Goal: Task Accomplishment & Management: Manage account settings

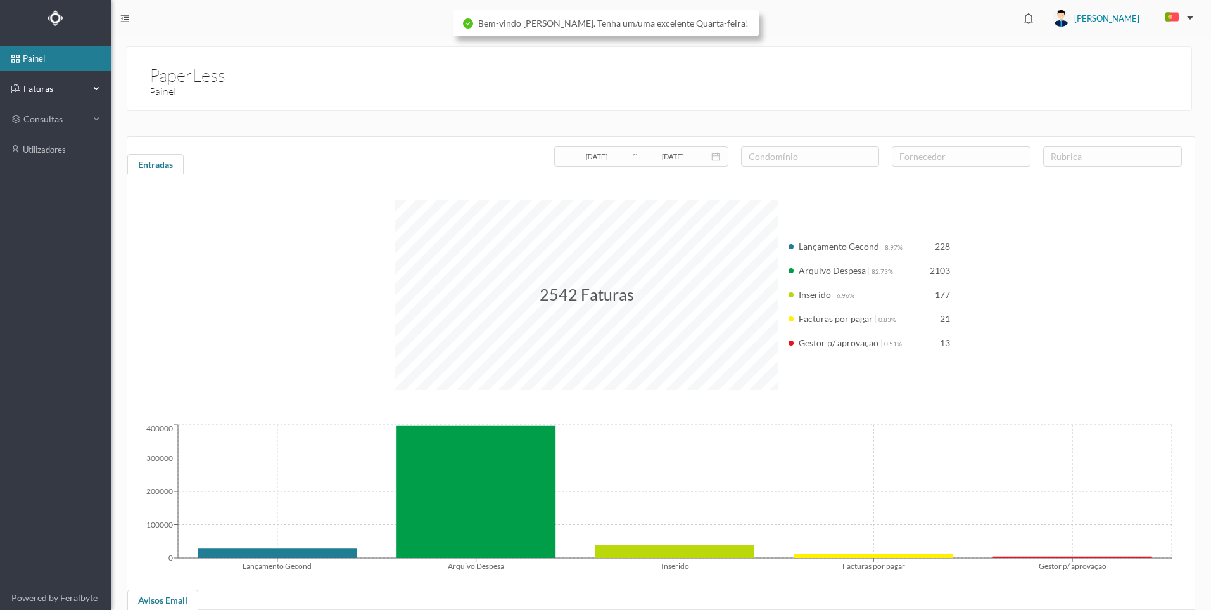
click at [84, 95] on div "Faturas" at bounding box center [50, 88] width 78 height 25
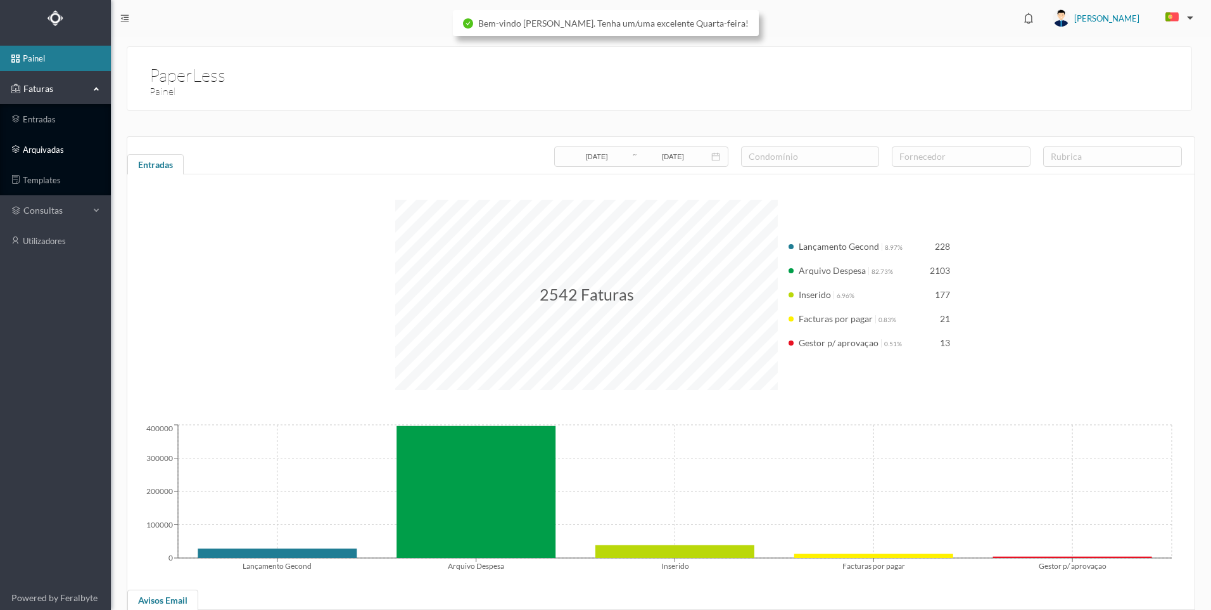
click at [67, 150] on link "arquivadas" at bounding box center [55, 149] width 111 height 25
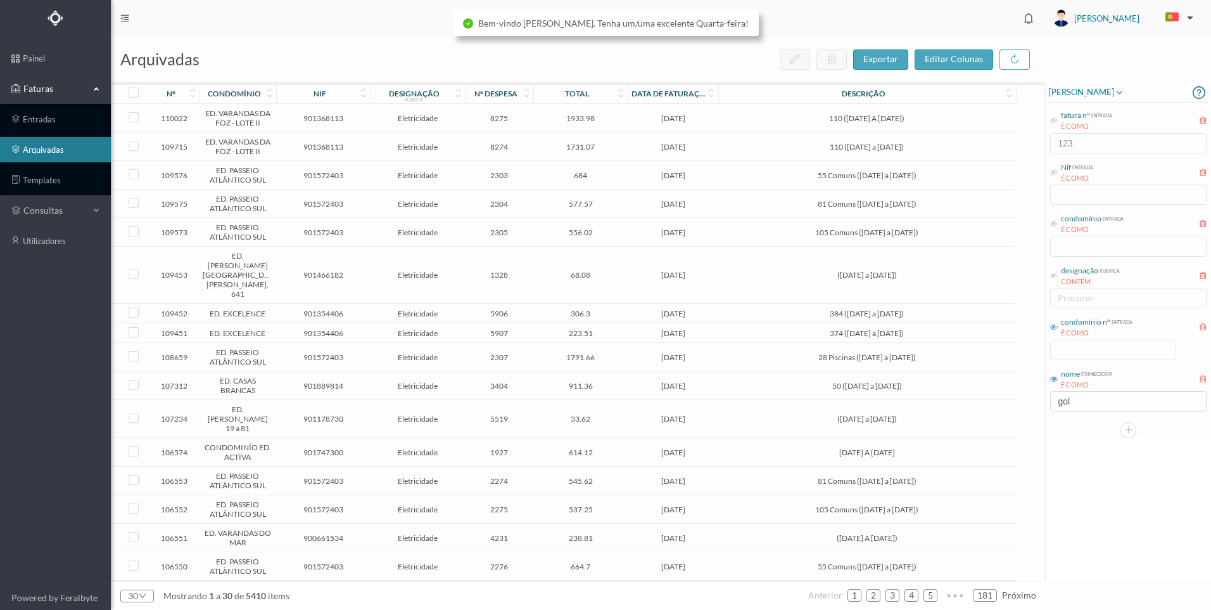
click at [1054, 326] on icon at bounding box center [1055, 327] width 8 height 8
click at [1085, 349] on input at bounding box center [1113, 349] width 125 height 19
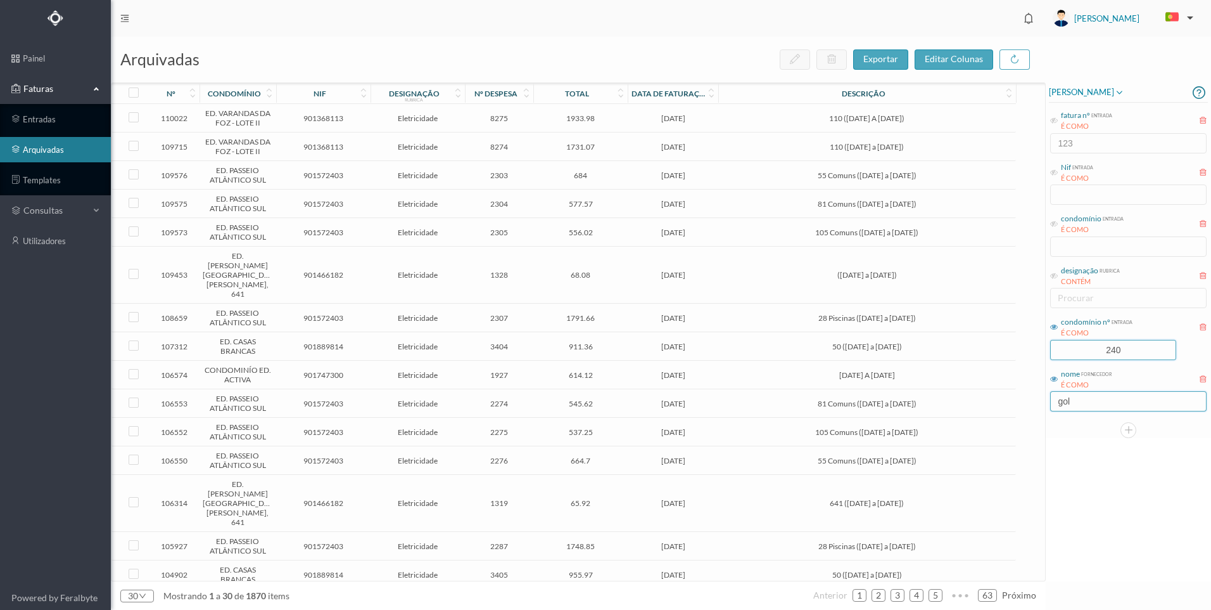
type input "240"
drag, startPoint x: 1096, startPoint y: 409, endPoint x: 1023, endPoint y: 400, distance: 73.3
click at [1023, 400] on div "arquivadas exportar editar colunas nº condomínio nif designação rubrica nº desp…" at bounding box center [661, 323] width 1101 height 573
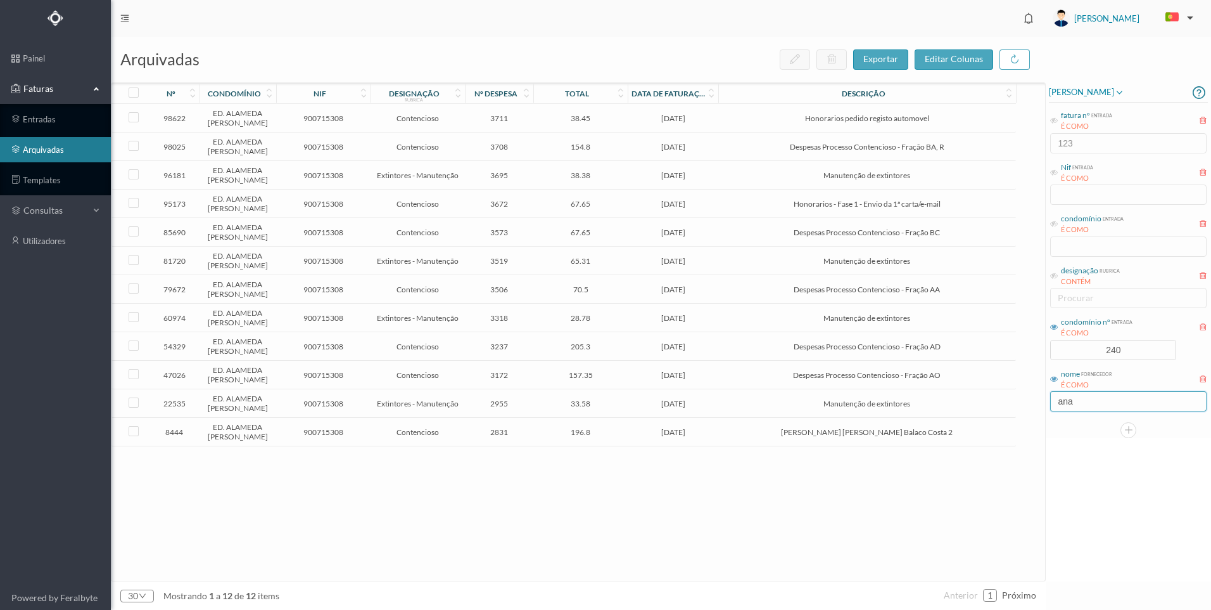
type input "ana"
click at [1130, 544] on div "[PERSON_NAME] fatura nº entrada É COMO 123 Nif entrada É COMO condomínio entrad…" at bounding box center [1128, 331] width 165 height 499
click at [680, 151] on span "[DATE]" at bounding box center [673, 147] width 84 height 10
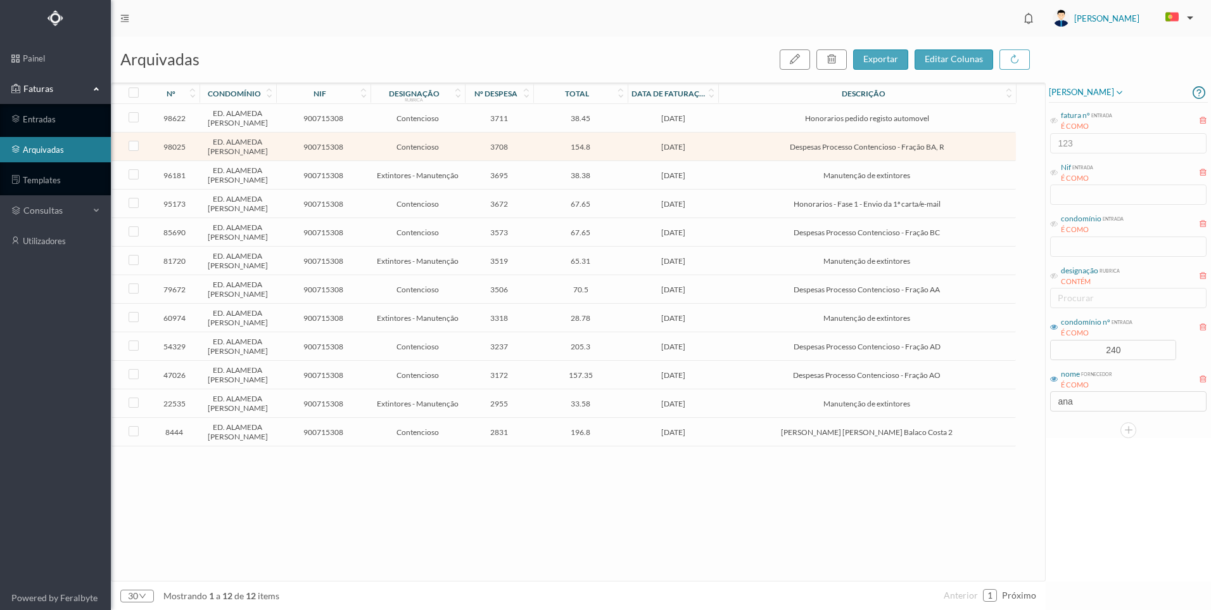
click at [680, 151] on span "[DATE]" at bounding box center [673, 147] width 84 height 10
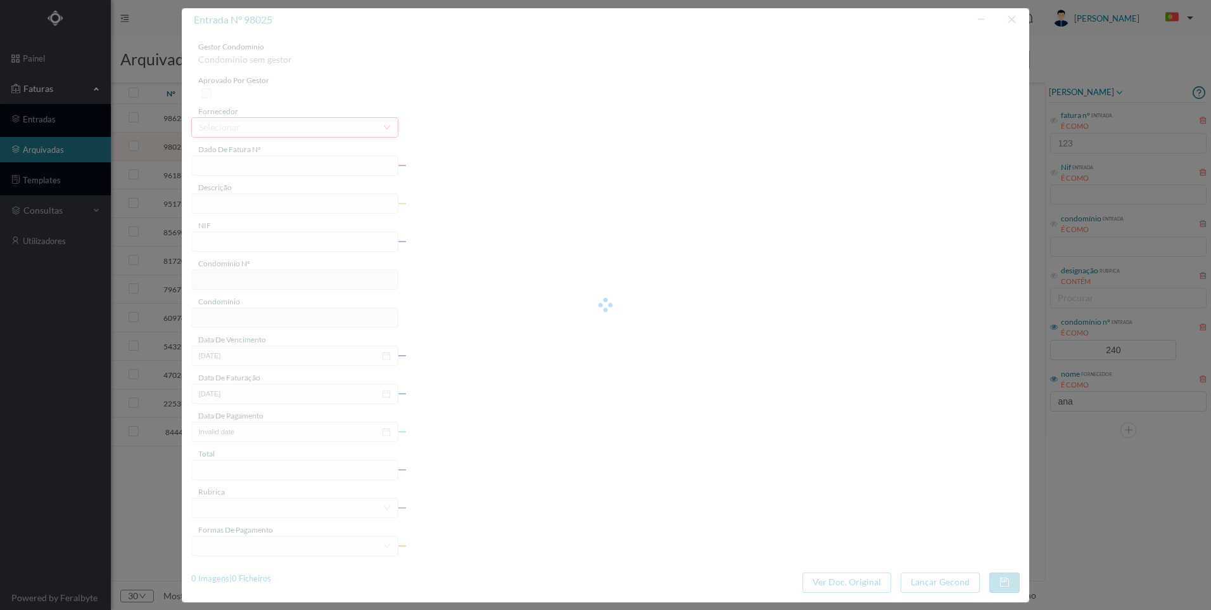
type input "FT AP/1303"
type input "Despesas Processo Contencioso - Fração BA, R"
type input "900715308"
type input "[DATE]"
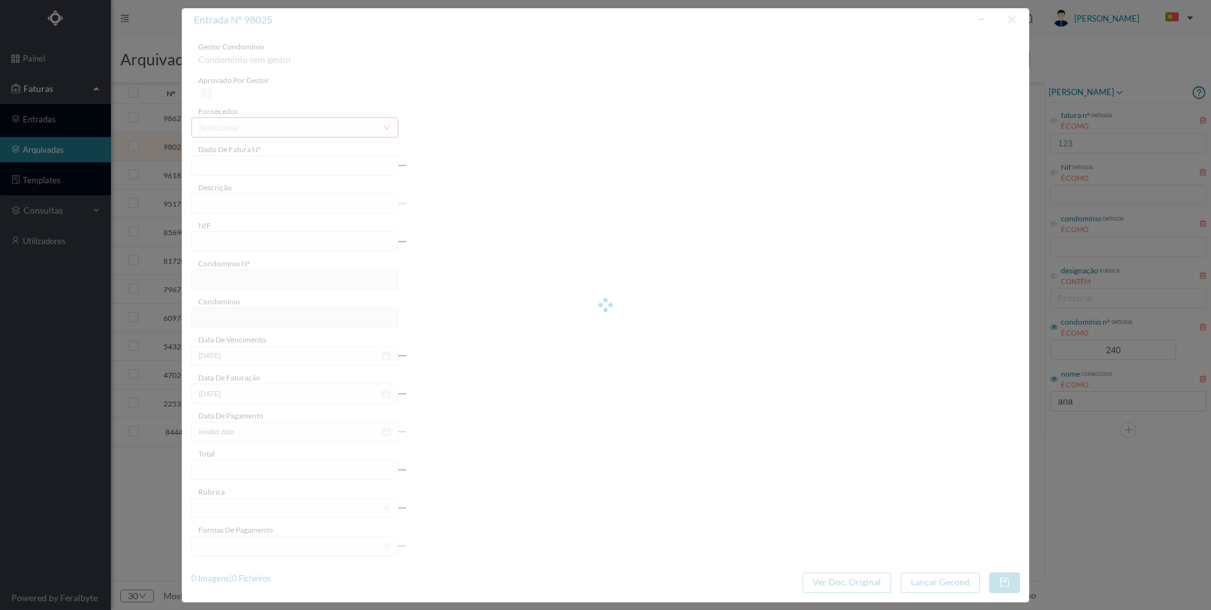
type input "[DATE]"
type input "154.80"
type input "240"
type input "ED. ALAMEDA [PERSON_NAME]"
